Goal: Information Seeking & Learning: Learn about a topic

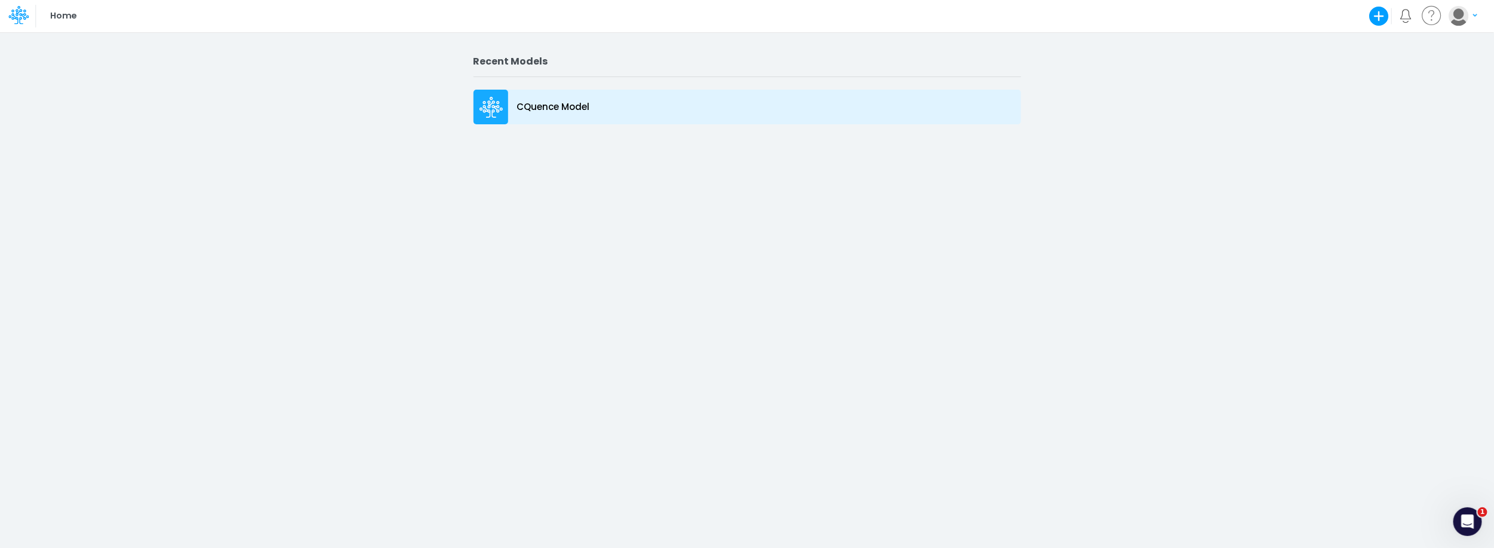
click at [528, 107] on p "CQuence Model" at bounding box center [553, 107] width 73 height 14
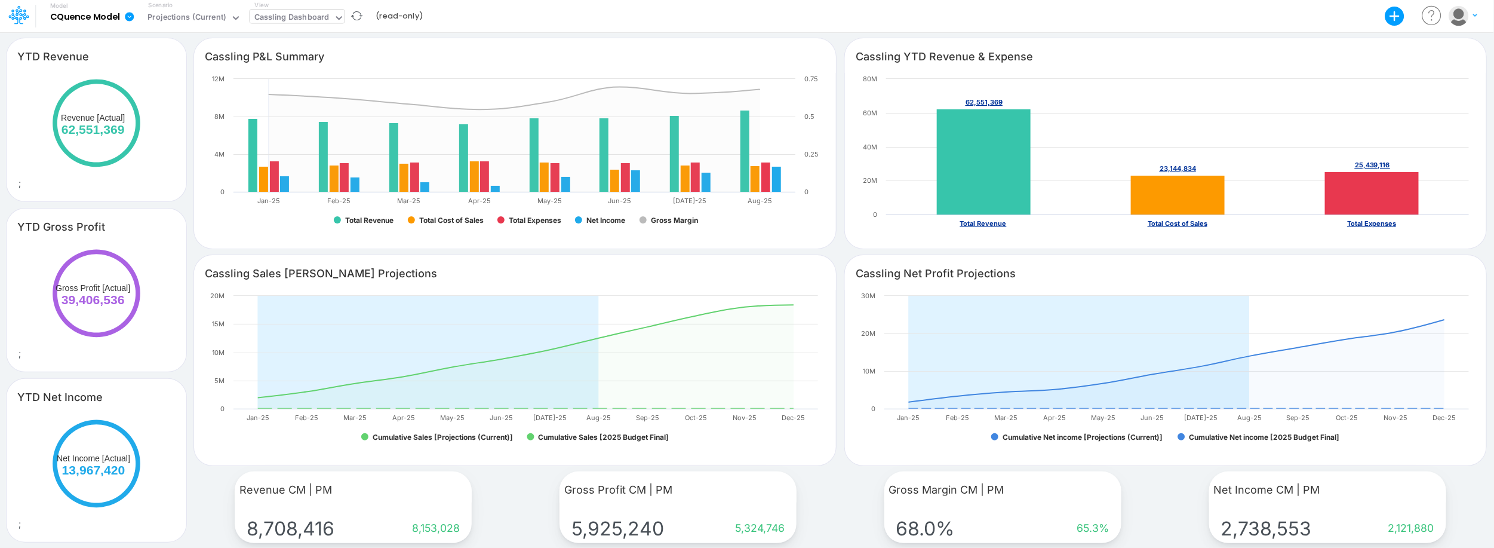
click at [334, 21] on icon at bounding box center [339, 18] width 11 height 11
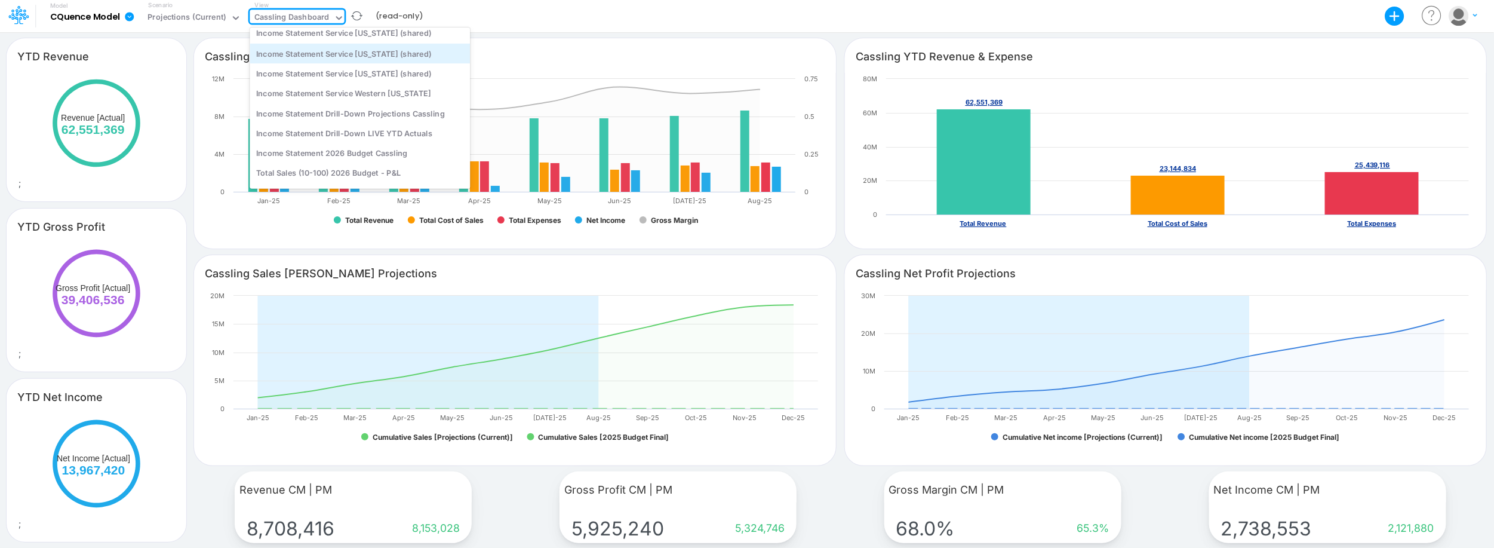
scroll to position [357, 0]
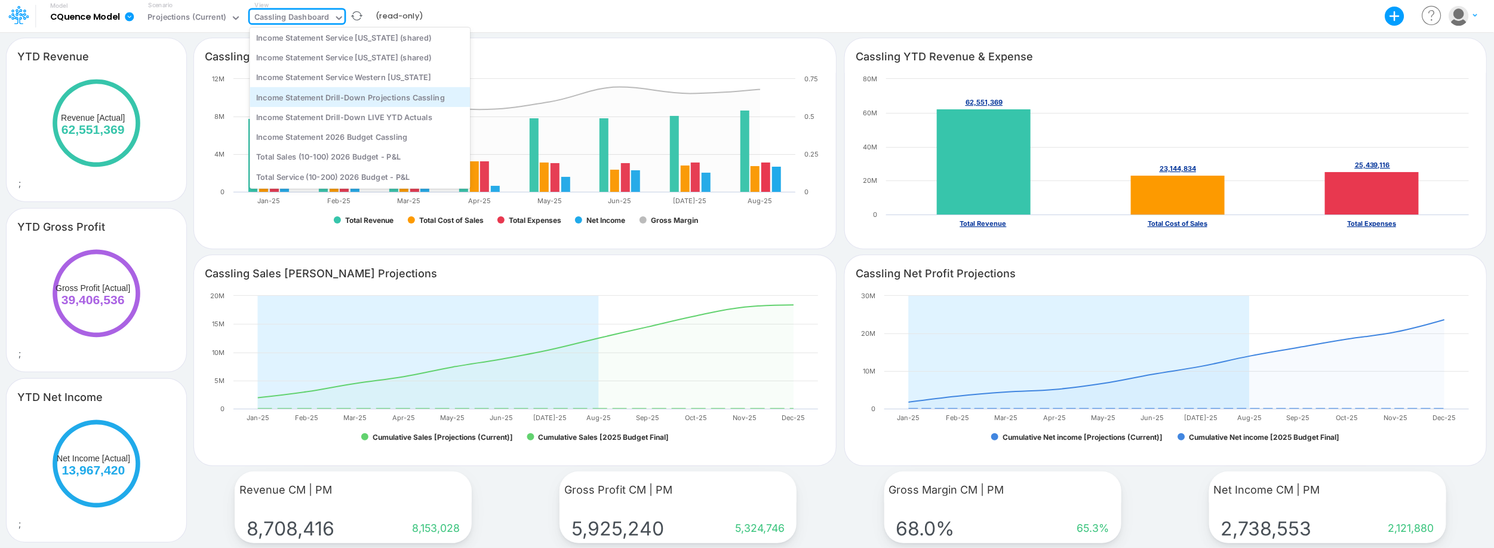
click at [320, 99] on div "Income Statement Drill-Down Projections Cassling" at bounding box center [360, 97] width 220 height 20
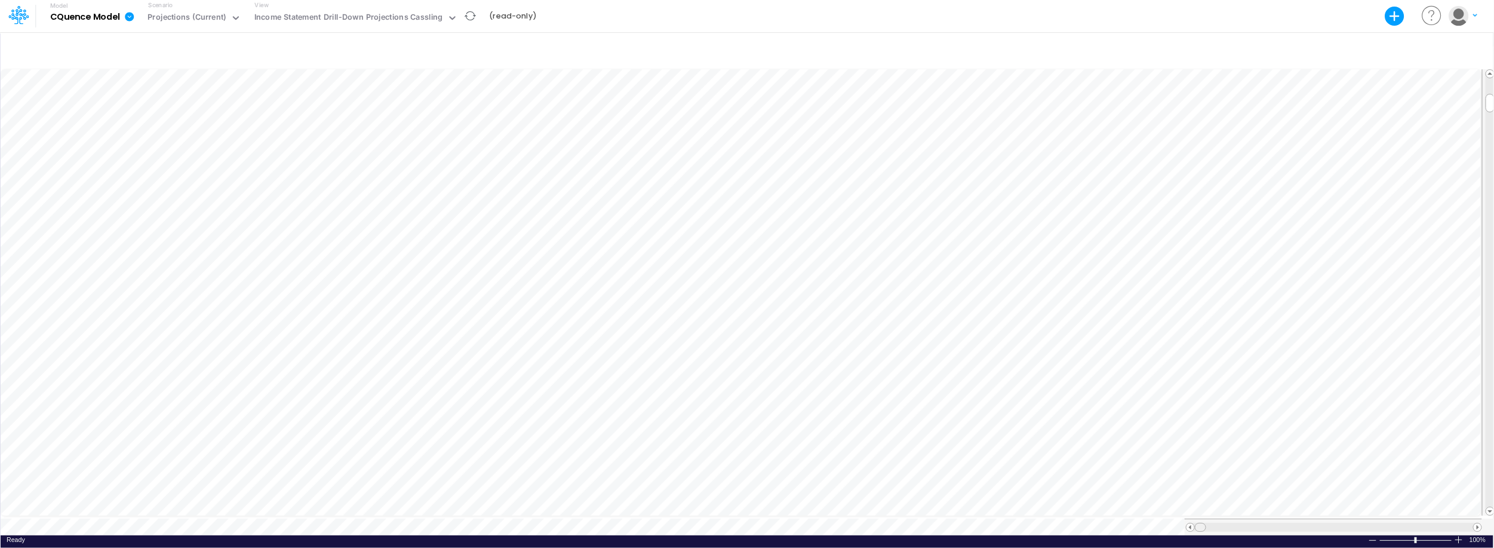
scroll to position [5, 0]
drag, startPoint x: 1203, startPoint y: 520, endPoint x: 1225, endPoint y: 520, distance: 22.7
click at [1225, 523] on span at bounding box center [1223, 527] width 8 height 8
click at [1477, 523] on span at bounding box center [1478, 527] width 8 height 8
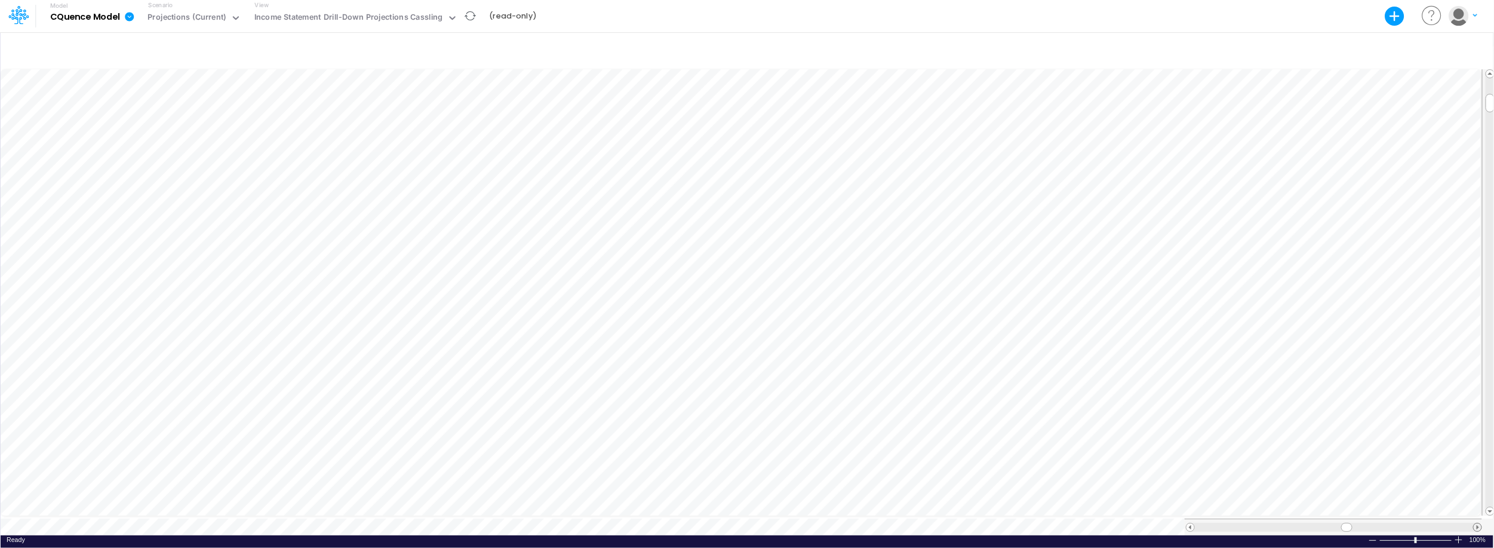
click at [1477, 523] on span at bounding box center [1478, 527] width 8 height 8
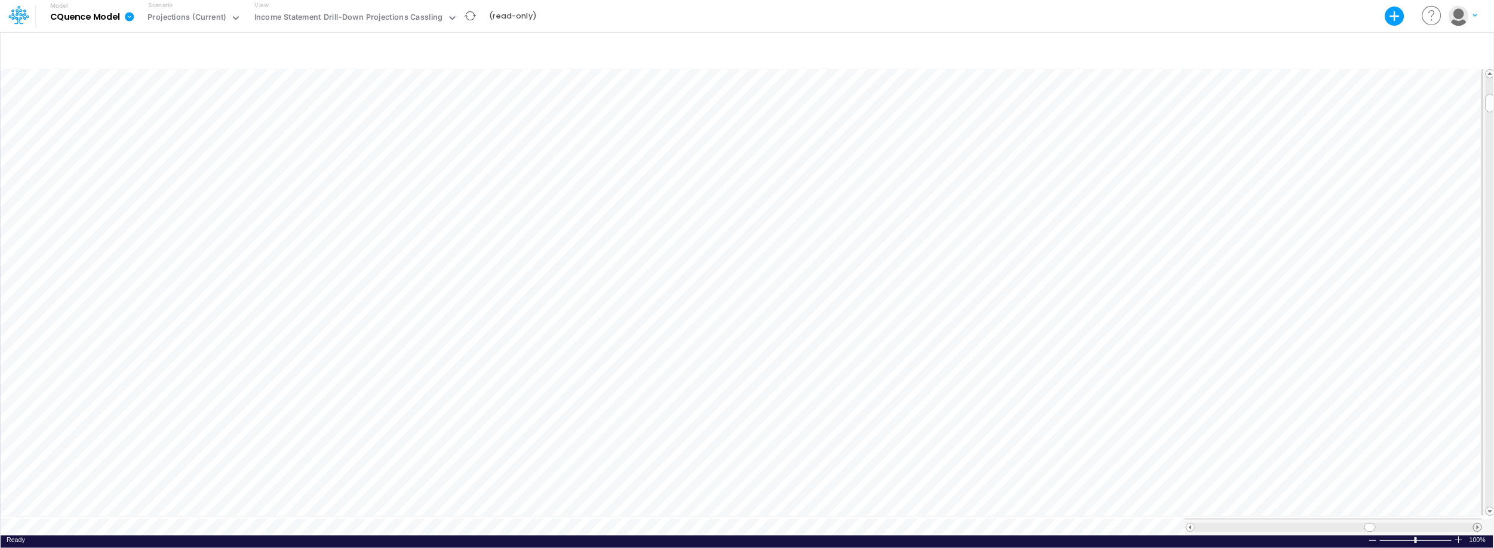
click at [1477, 523] on span at bounding box center [1478, 527] width 8 height 8
